Goal: Task Accomplishment & Management: Use online tool/utility

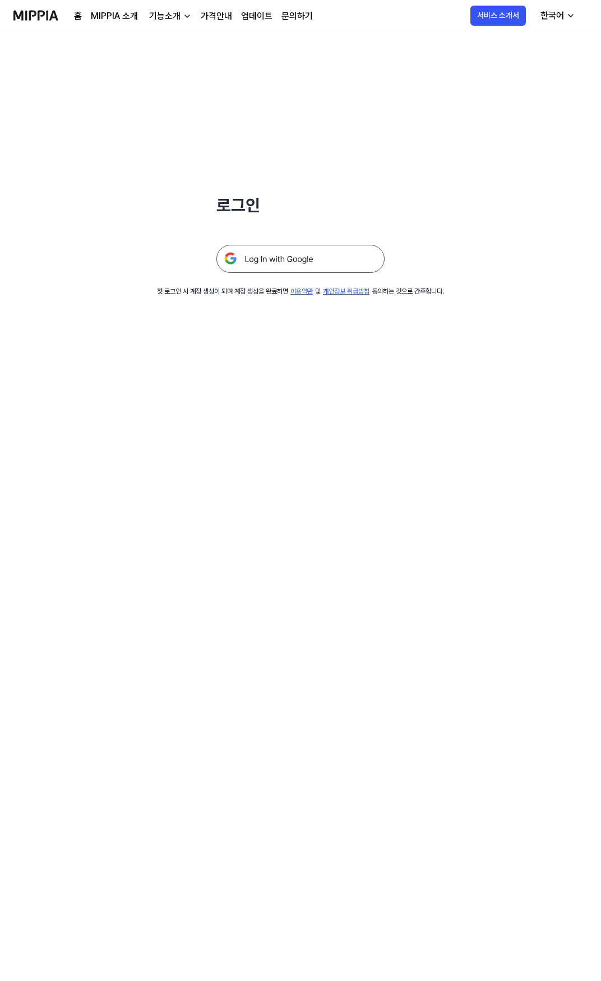
click at [317, 264] on img at bounding box center [300, 259] width 168 height 28
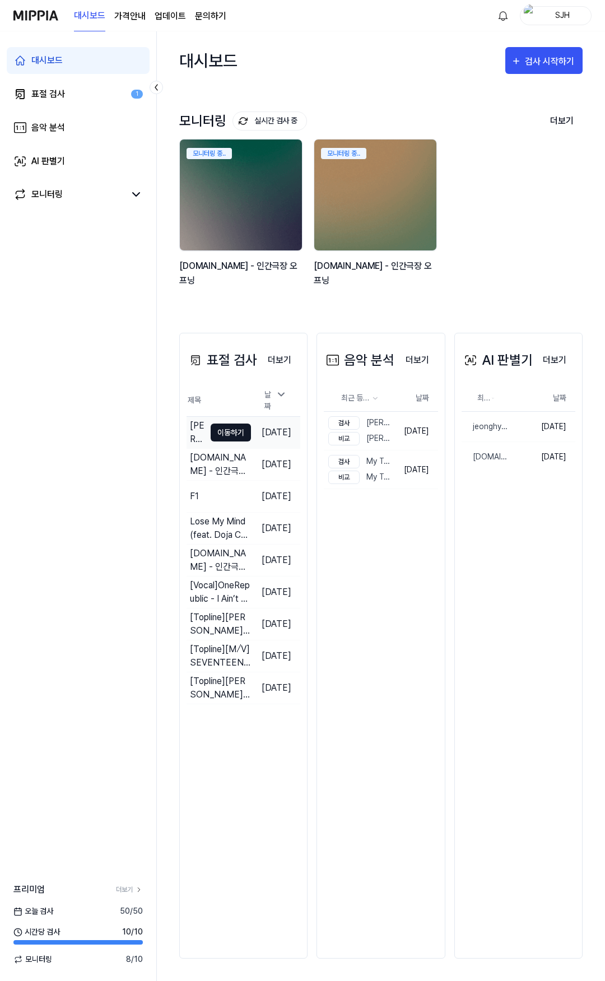
click at [236, 427] on button "이동하기" at bounding box center [231, 433] width 40 height 18
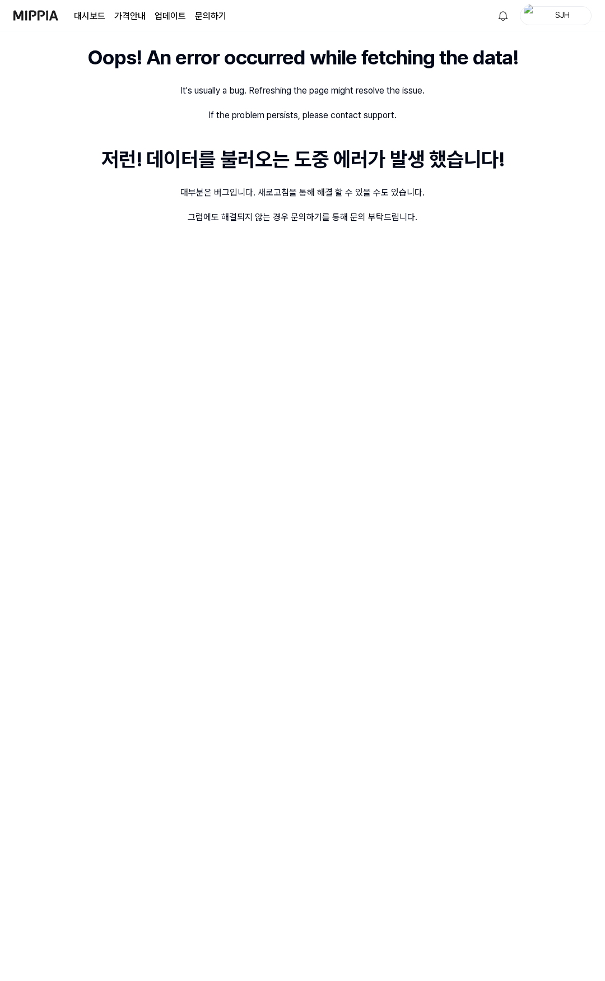
click at [40, 10] on img at bounding box center [35, 15] width 45 height 31
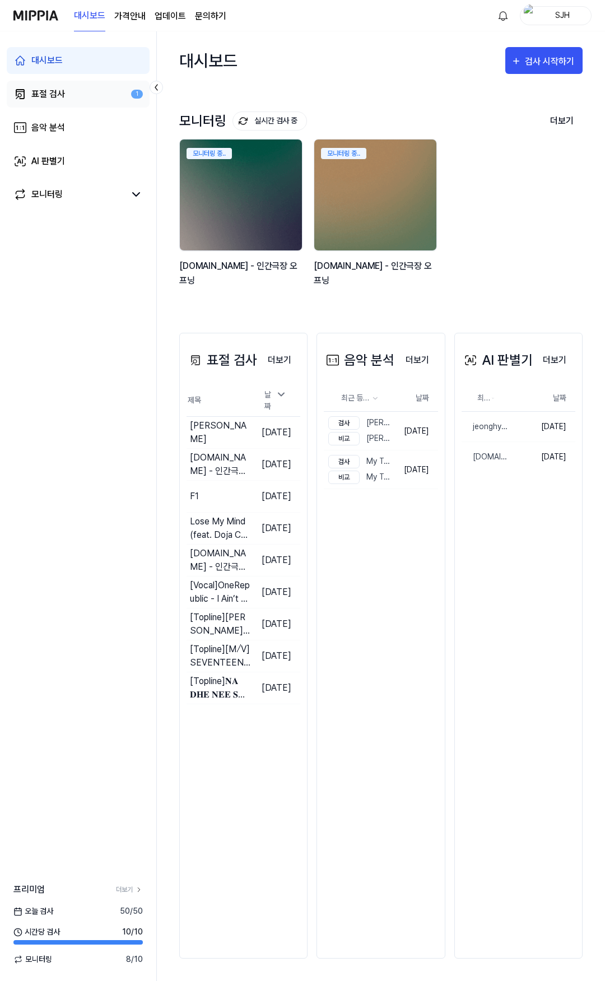
click at [90, 87] on link "표절 검사 1" at bounding box center [78, 94] width 143 height 27
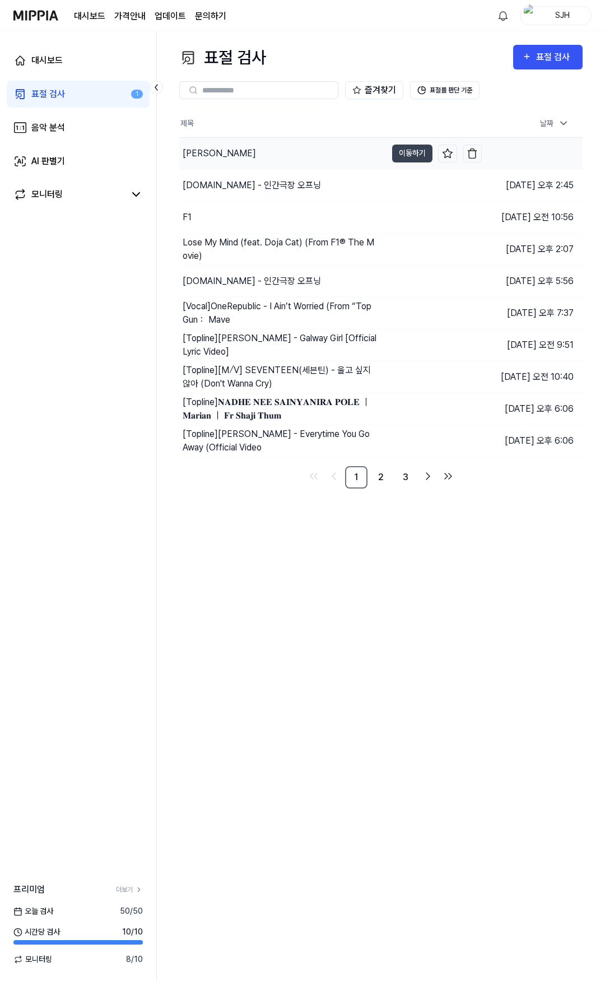
click at [237, 158] on div "Christopher - BAD" at bounding box center [219, 153] width 73 height 13
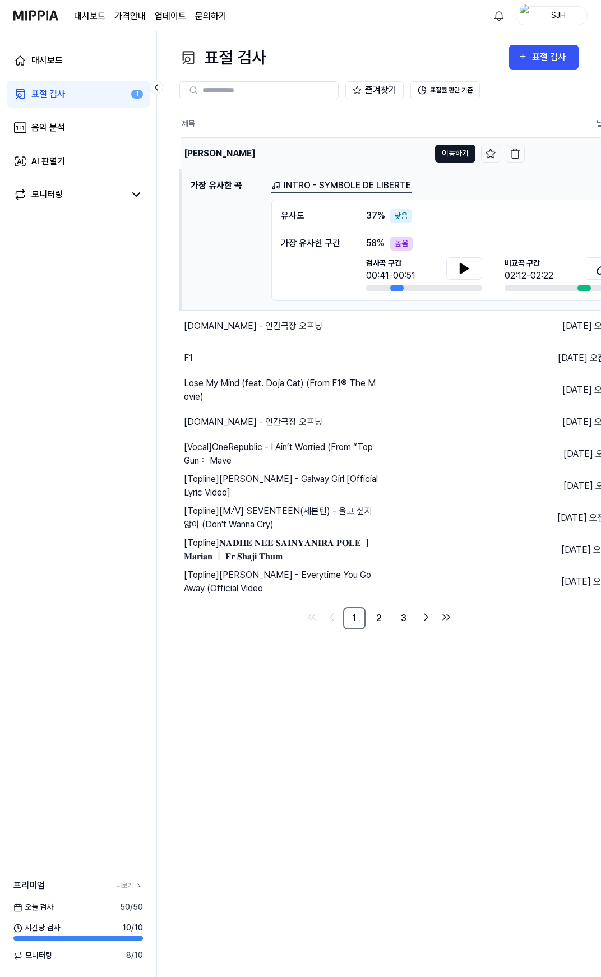
click at [451, 154] on button "이동하기" at bounding box center [455, 154] width 40 height 18
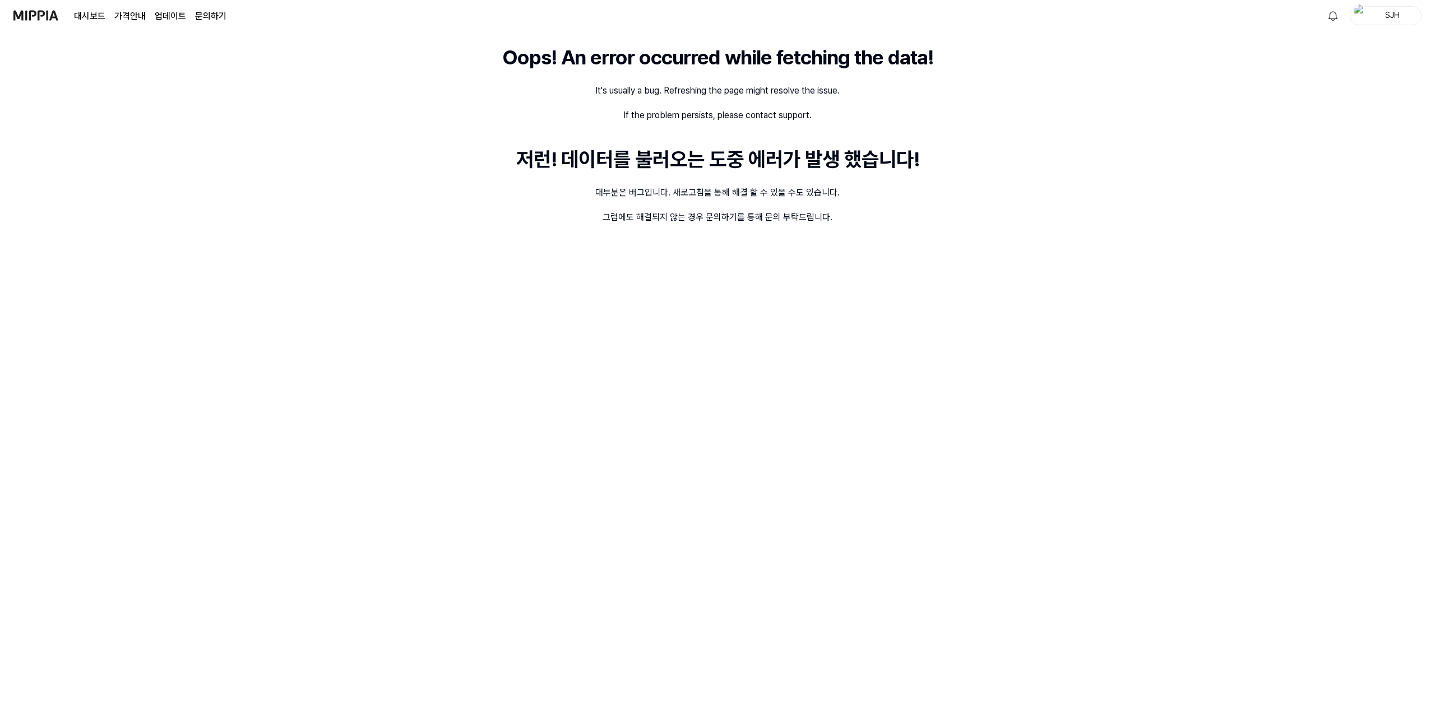
click at [1382, 13] on div "SJH" at bounding box center [1392, 15] width 44 height 12
click at [882, 304] on div "Oops! An error occurred while fetching the data! It's usually a bug. Refreshing…" at bounding box center [717, 371] width 1435 height 681
